Goal: Transaction & Acquisition: Purchase product/service

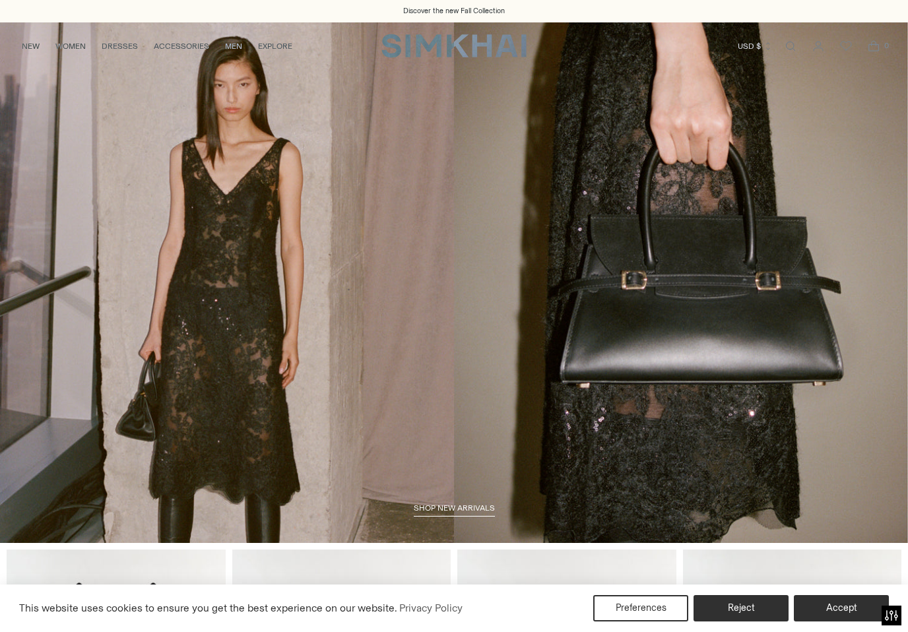
click at [145, 71] on link "/collections/new-arrivals" at bounding box center [454, 282] width 908 height 521
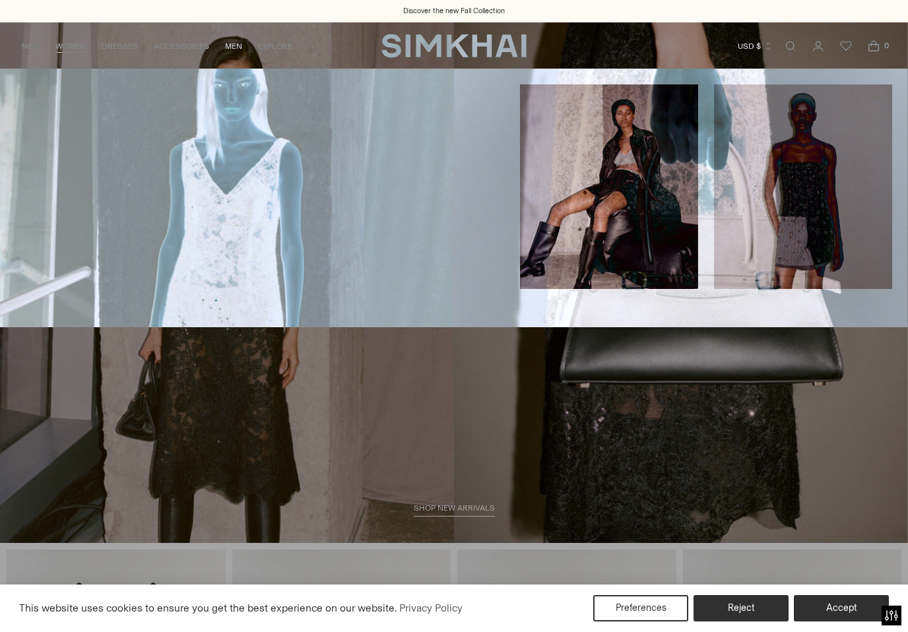
click at [156, 186] on link "Skirts" at bounding box center [155, 189] width 27 height 9
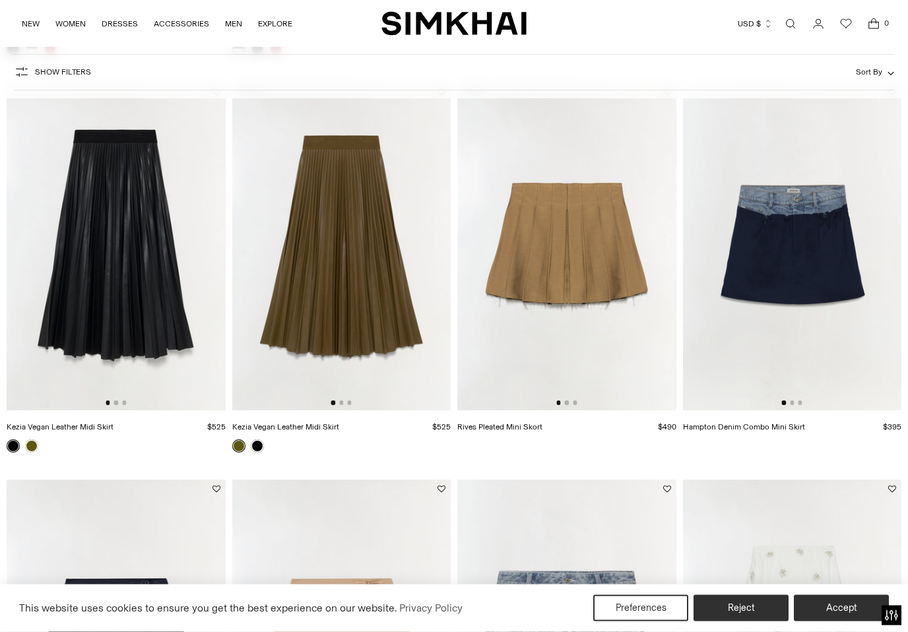
scroll to position [1281, 0]
click at [259, 449] on link at bounding box center [257, 446] width 13 height 13
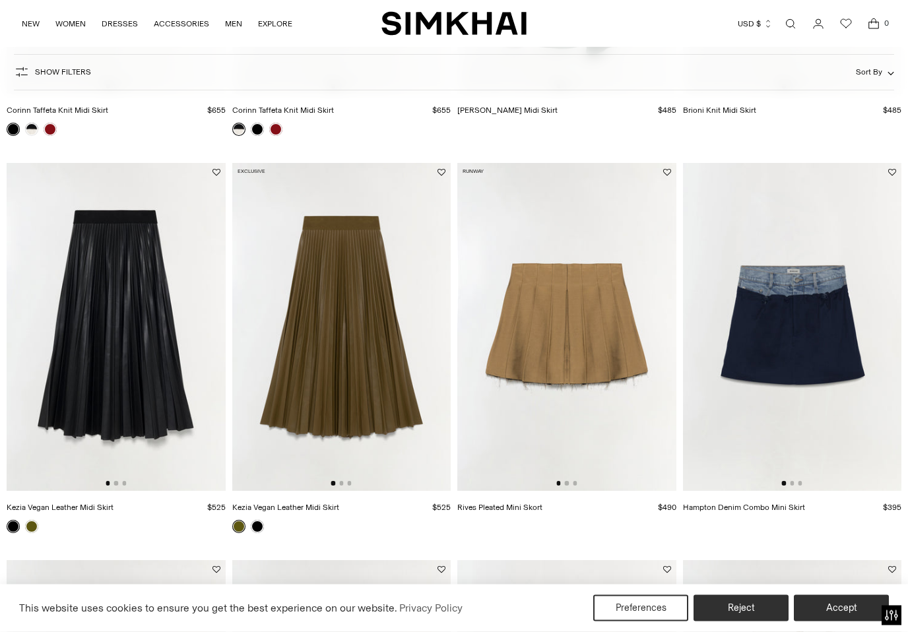
scroll to position [1201, 0]
click at [102, 503] on link "Kezia Vegan Leather Midi Skirt" at bounding box center [60, 507] width 107 height 9
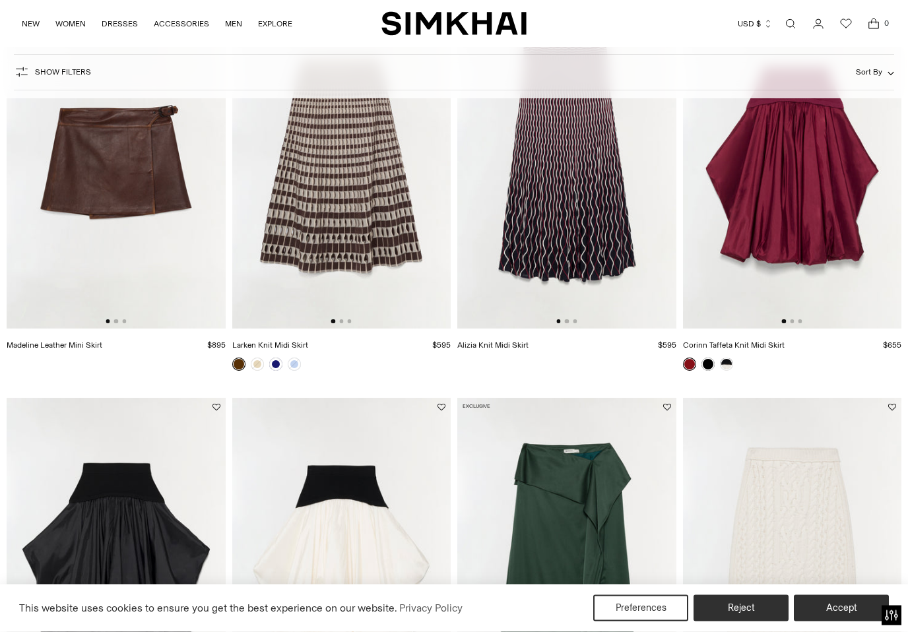
scroll to position [568, 0]
click at [280, 366] on link at bounding box center [275, 364] width 13 height 13
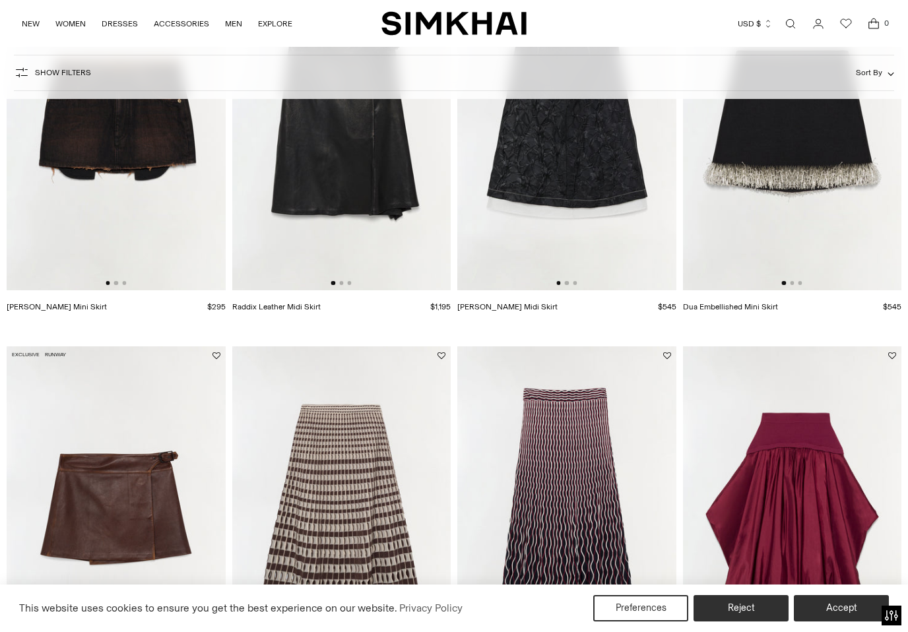
scroll to position [0, 0]
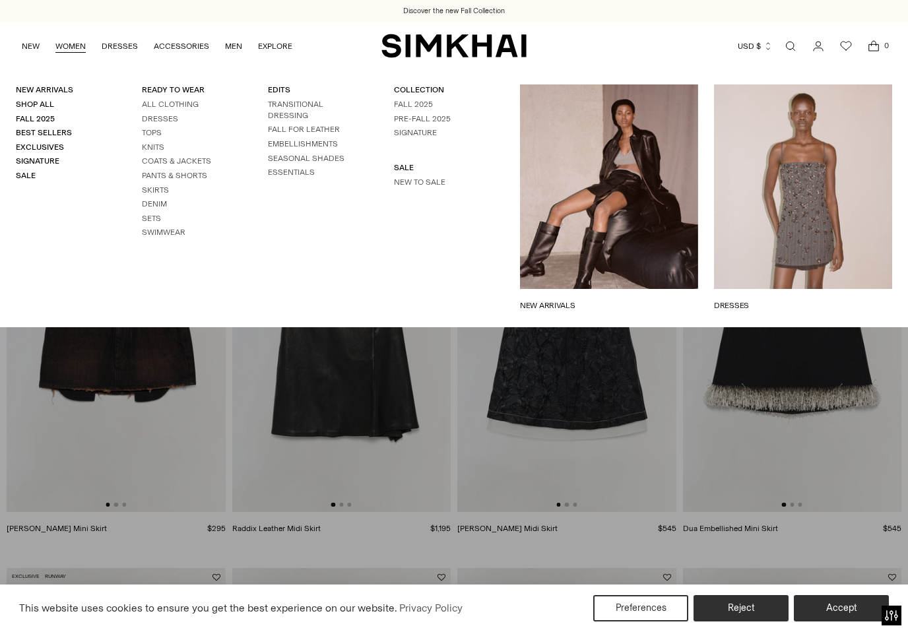
click at [333, 163] on link "SEASONAL SHADES" at bounding box center [306, 158] width 77 height 9
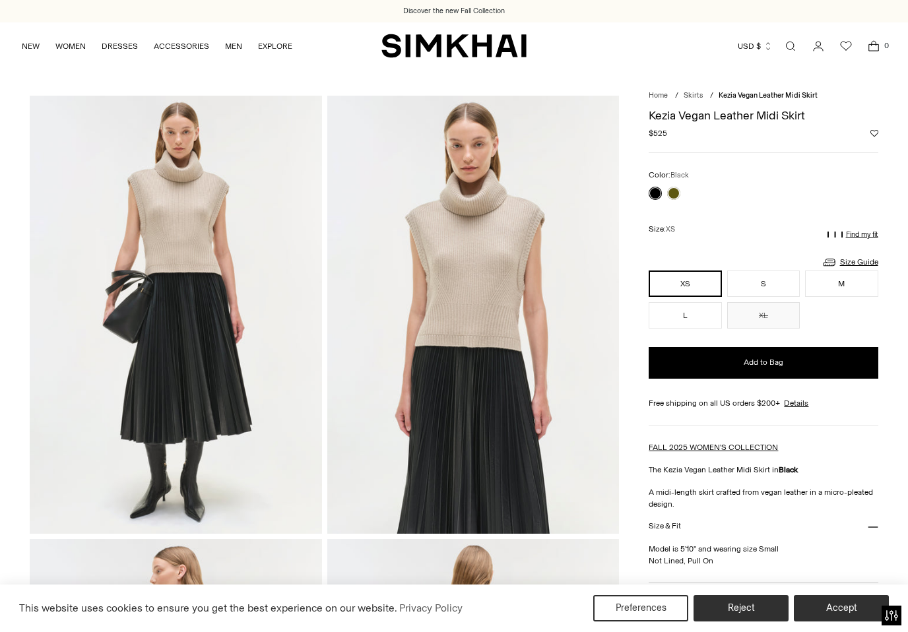
click at [674, 196] on link at bounding box center [673, 193] width 13 height 13
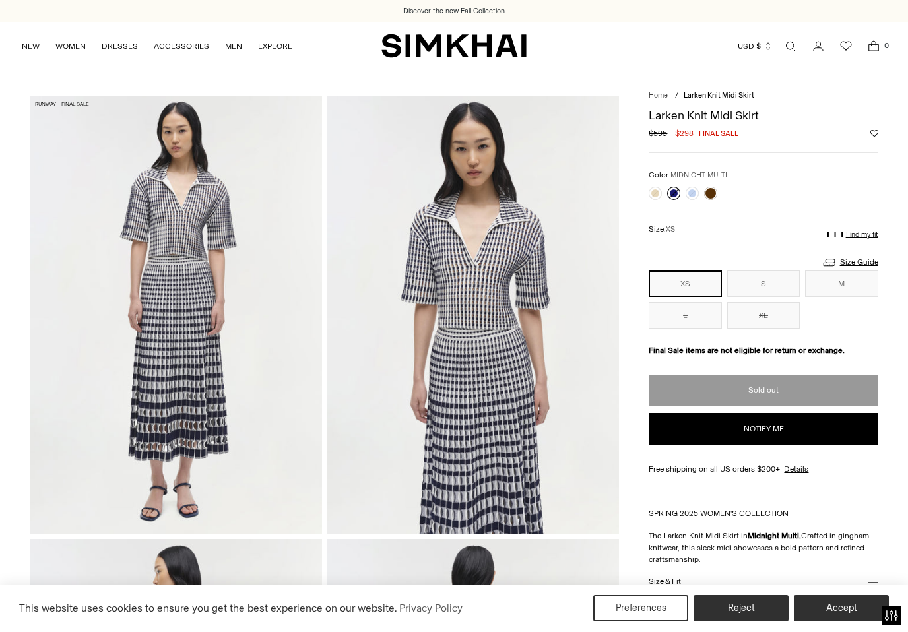
click at [676, 192] on link at bounding box center [673, 193] width 13 height 13
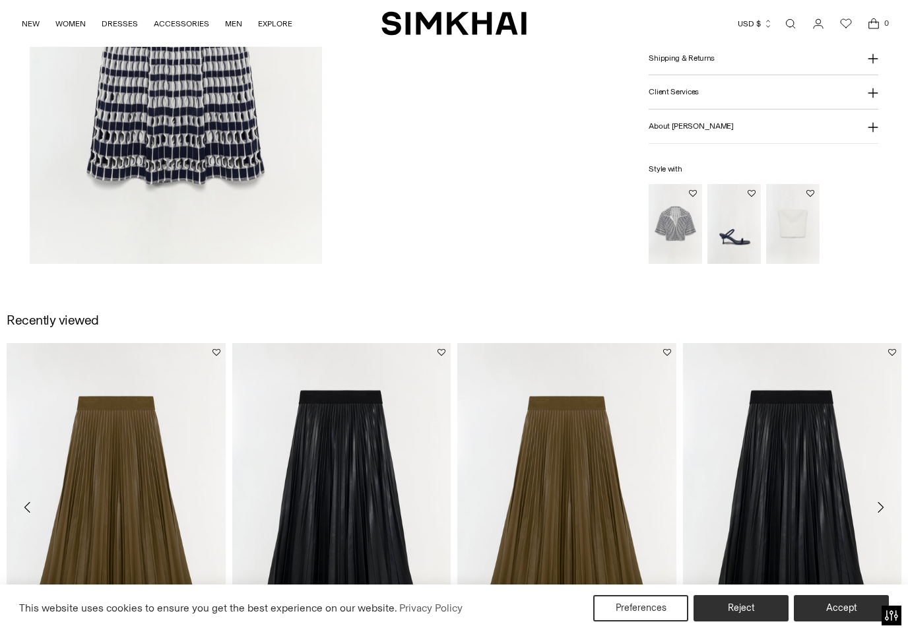
scroll to position [1543, 0]
